Goal: Transaction & Acquisition: Subscribe to service/newsletter

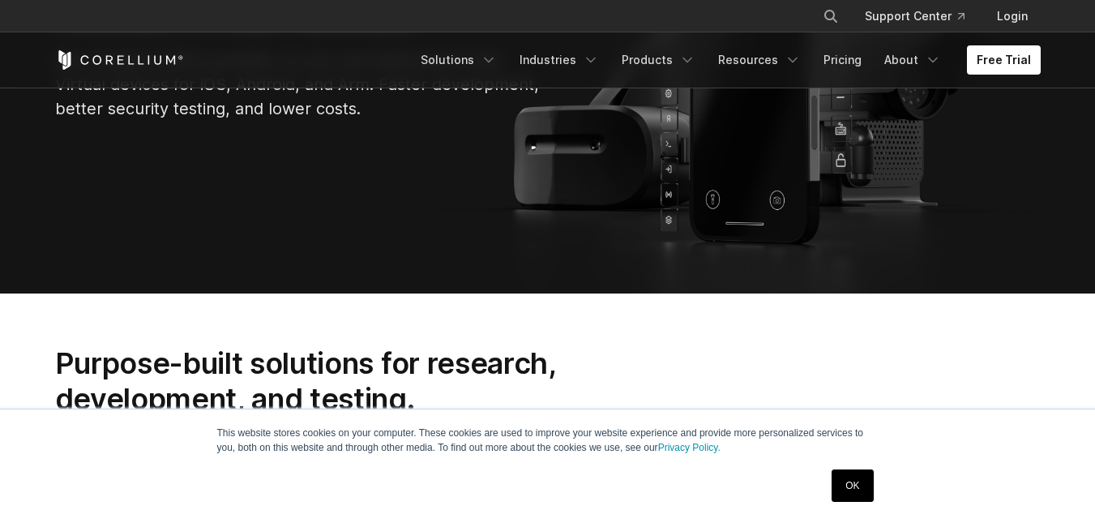
scroll to position [296, 0]
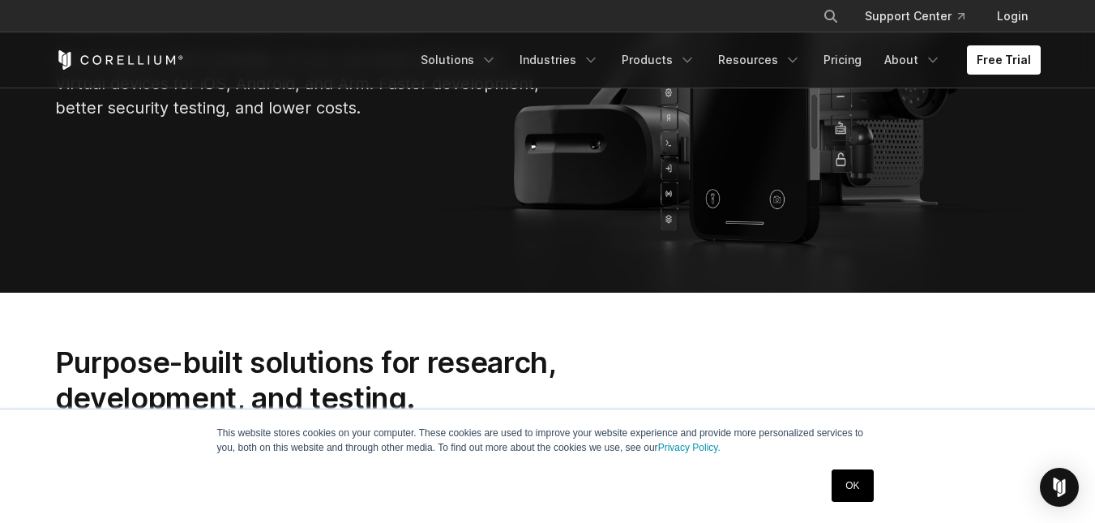
click at [861, 486] on link "OK" at bounding box center [852, 485] width 41 height 32
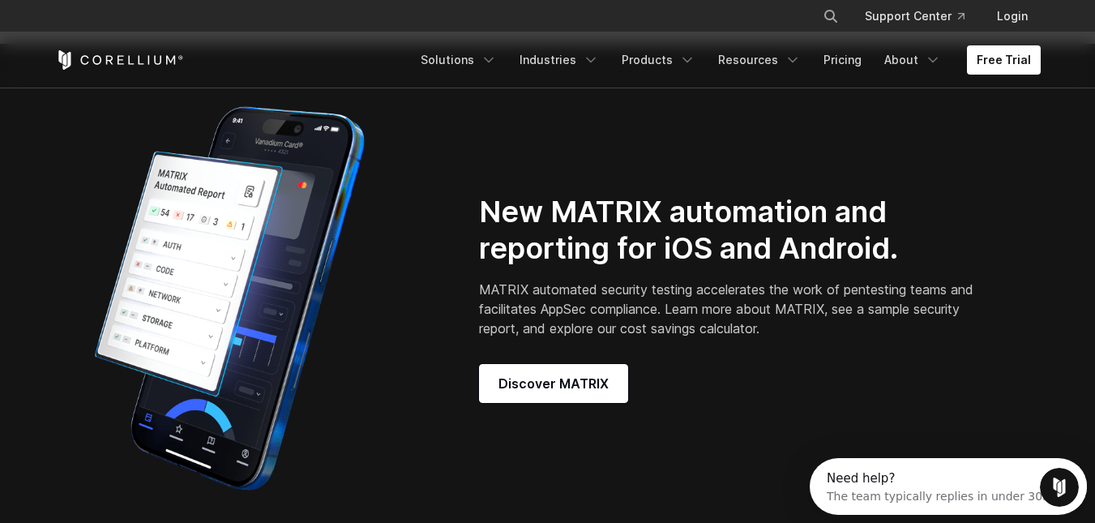
scroll to position [0, 0]
click at [1017, 55] on link "Free Trial" at bounding box center [1004, 59] width 74 height 29
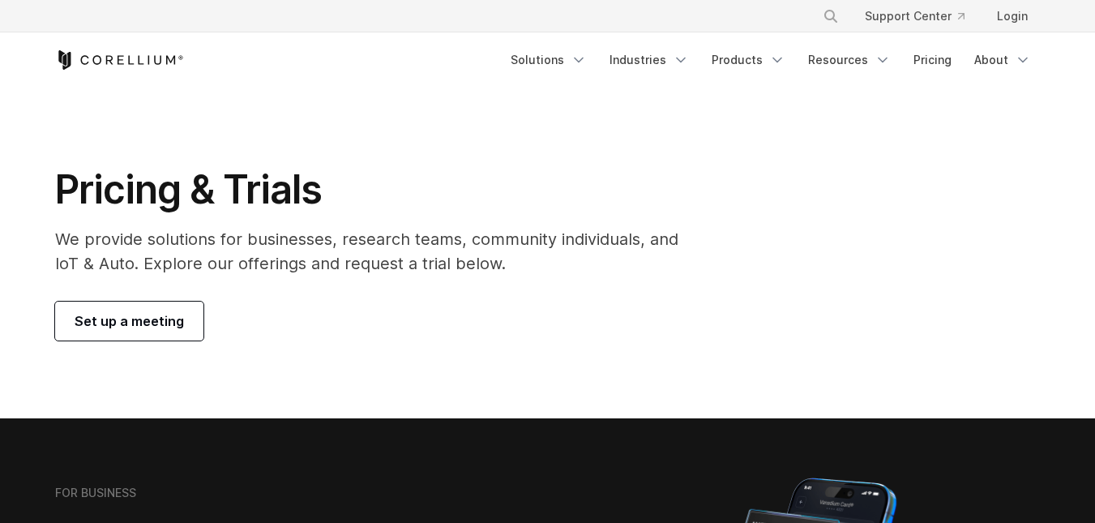
click at [144, 328] on span "Set up a meeting" at bounding box center [129, 320] width 109 height 19
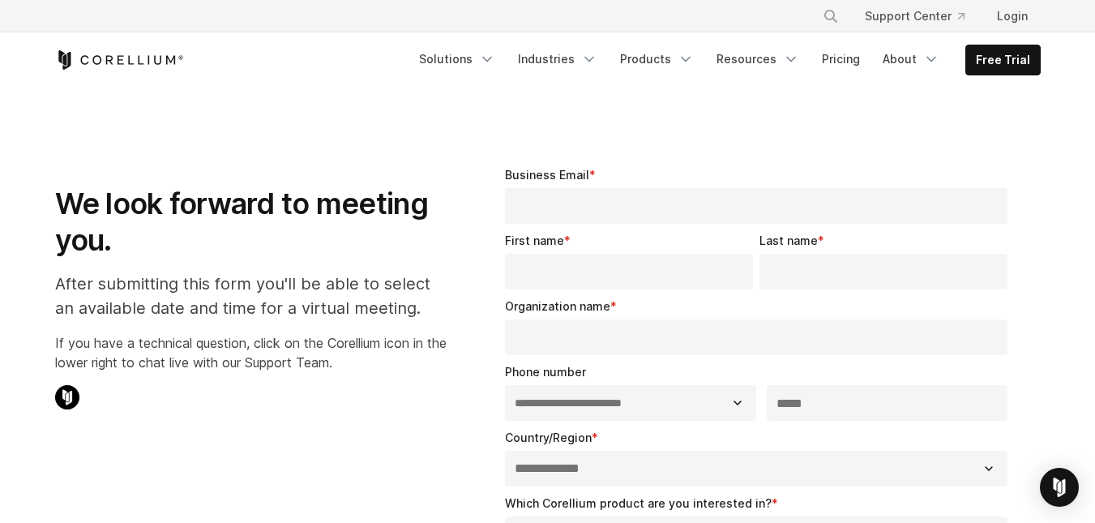
select select "**"
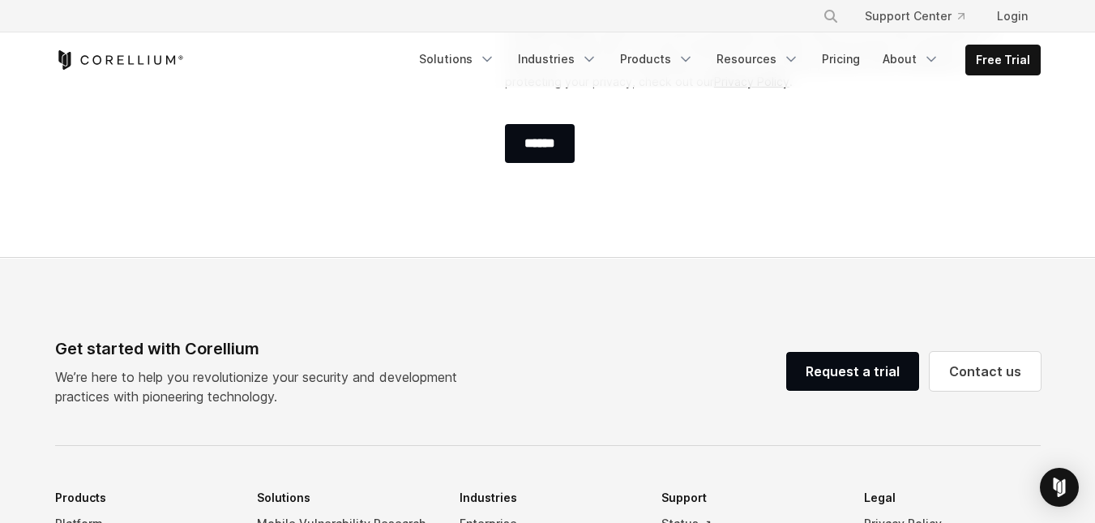
scroll to position [816, 0]
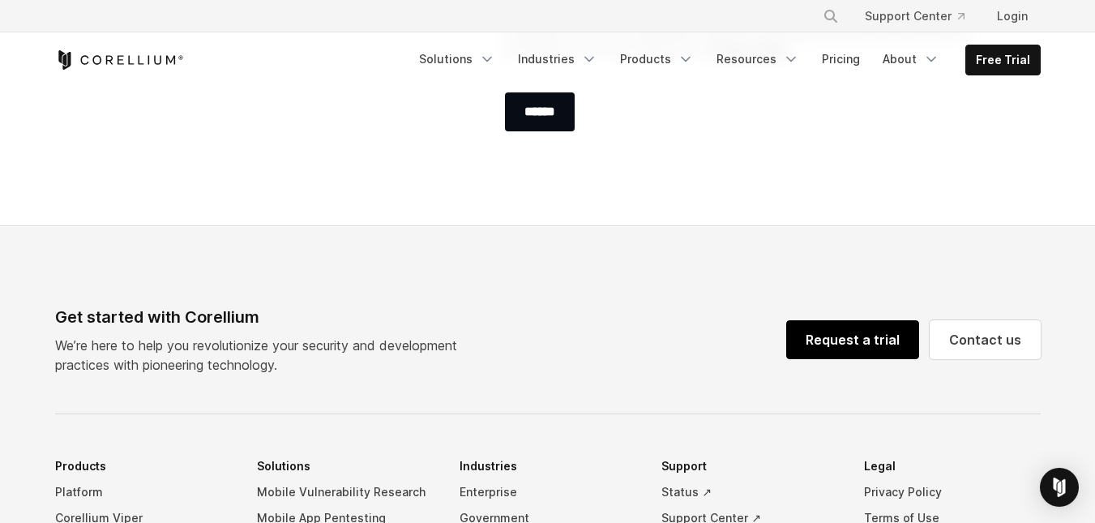
click at [849, 349] on link "Request a trial" at bounding box center [852, 339] width 133 height 39
